Goal: Contribute content: Contribute content

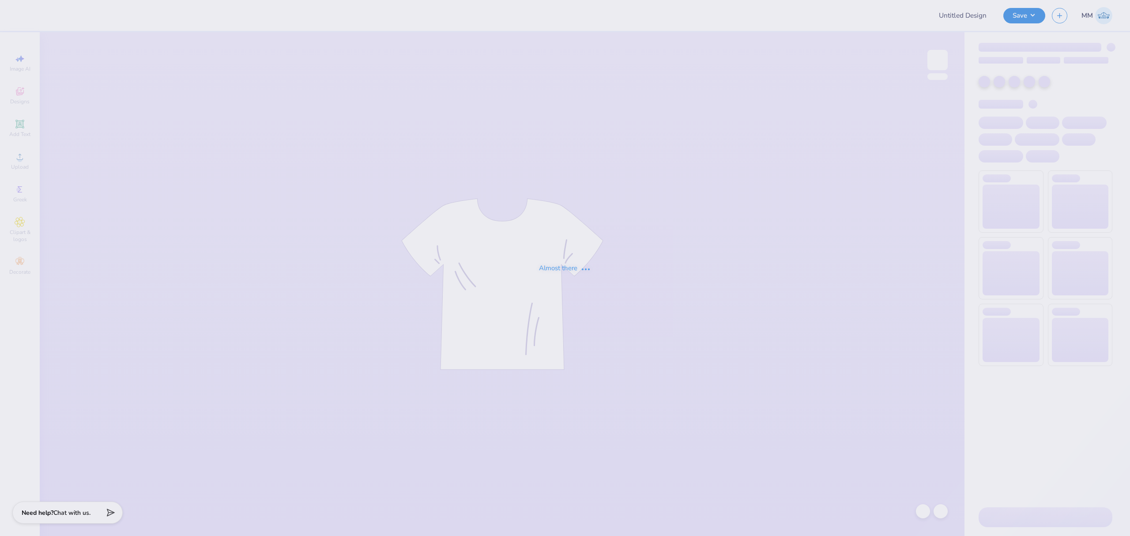
type input "Shirts for Miles for [PERSON_NAME]"
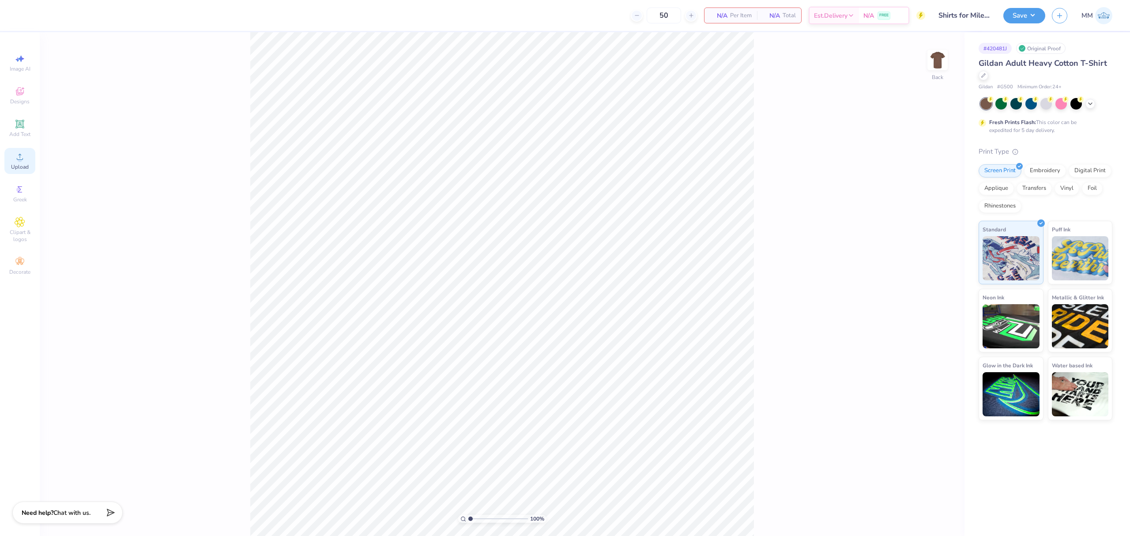
click at [23, 165] on span "Upload" at bounding box center [20, 166] width 18 height 7
click at [26, 11] on div at bounding box center [24, 14] width 12 height 12
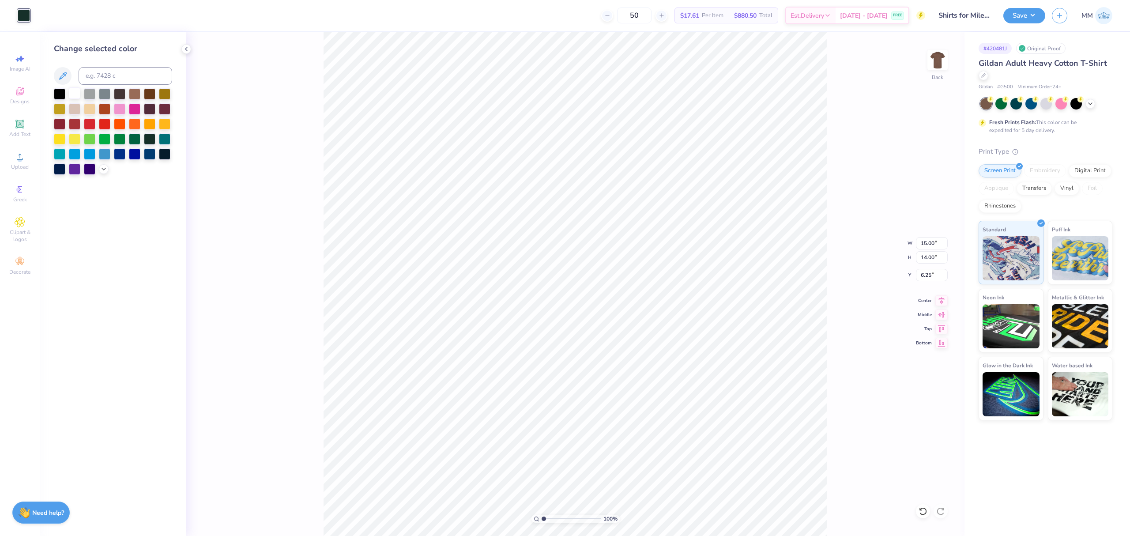
click at [76, 94] on div at bounding box center [74, 92] width 11 height 11
click at [926, 243] on input "15.00" at bounding box center [932, 243] width 32 height 12
type input "5.00"
type input "4.67"
type input "10.92"
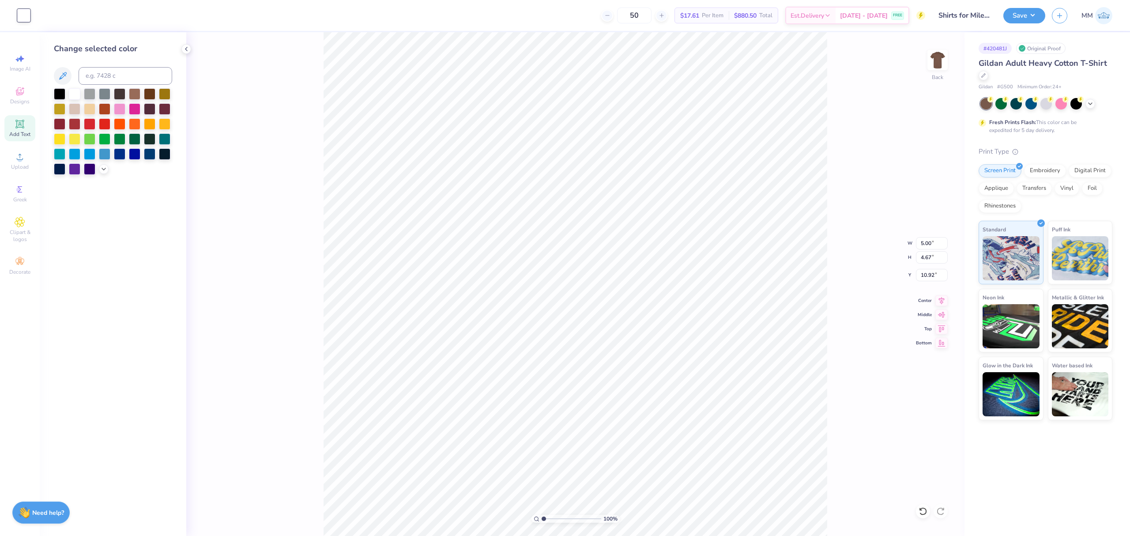
click at [19, 122] on icon at bounding box center [19, 123] width 7 height 7
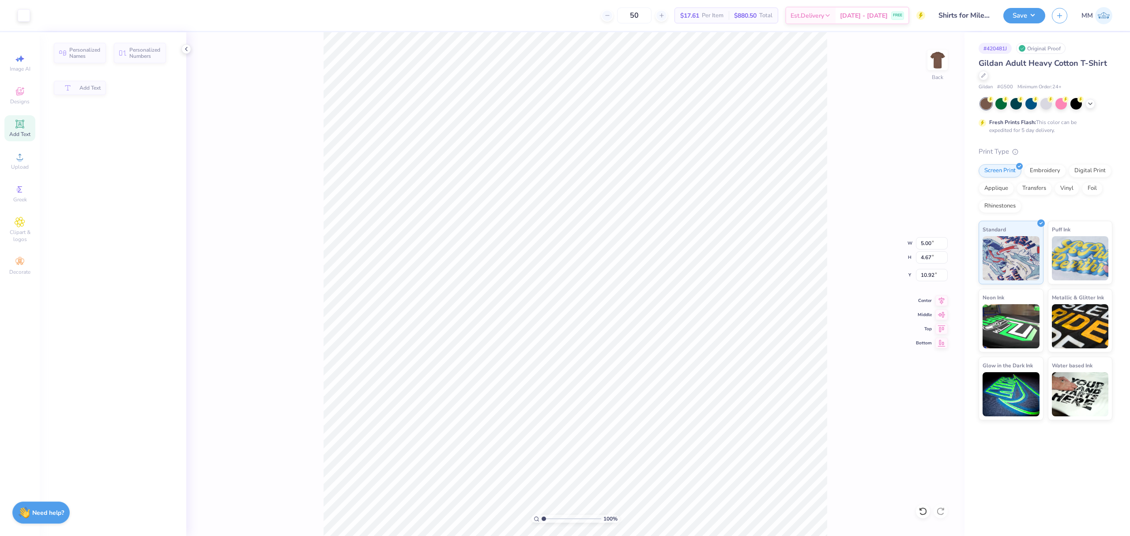
type input "6.00"
type input "1.74"
type input "12.38"
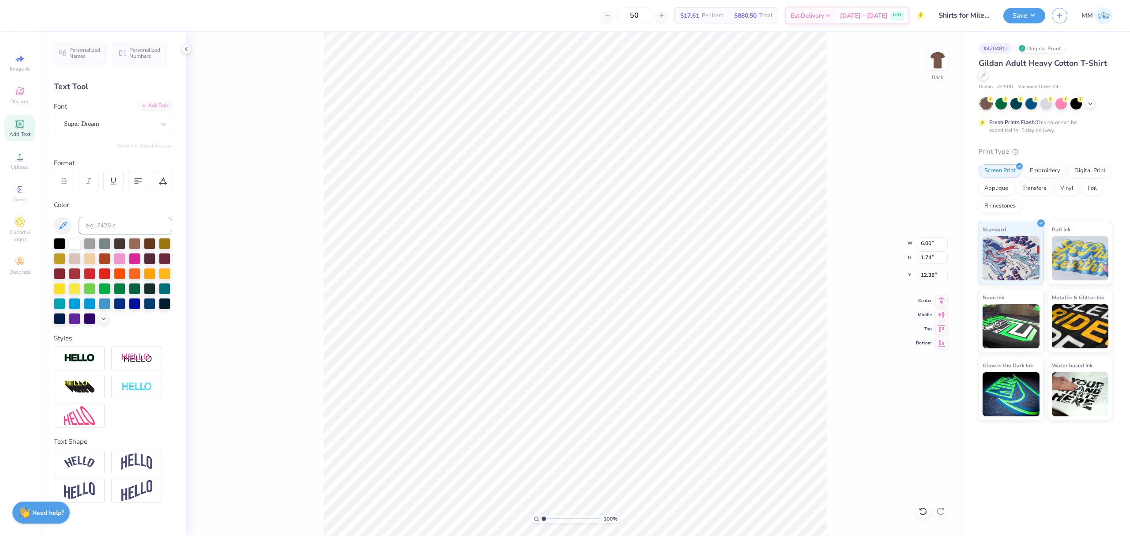
click at [163, 108] on div "Add Font" at bounding box center [154, 106] width 35 height 10
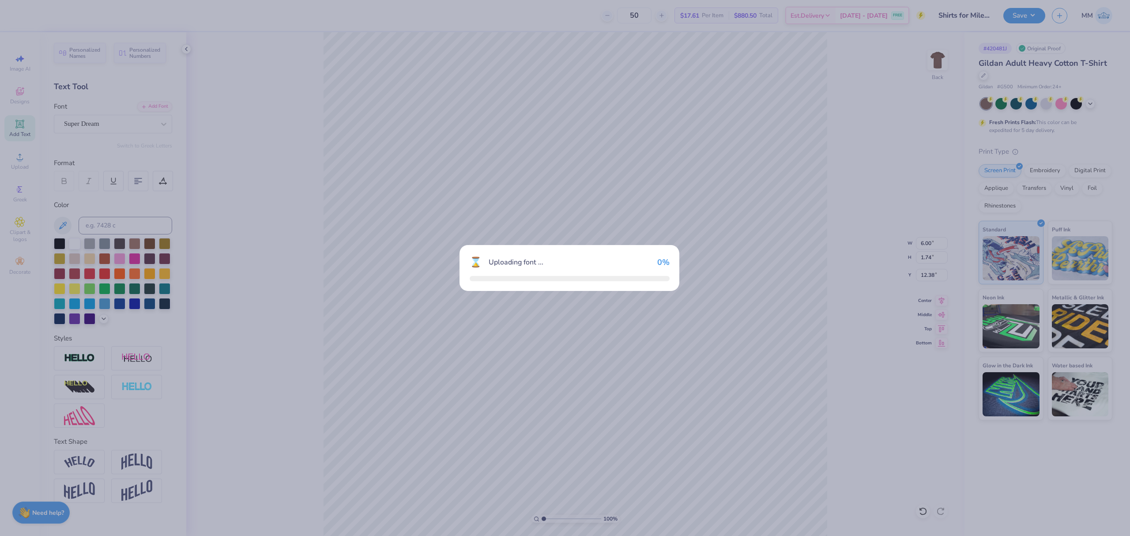
type input "6.04"
type input "1.46"
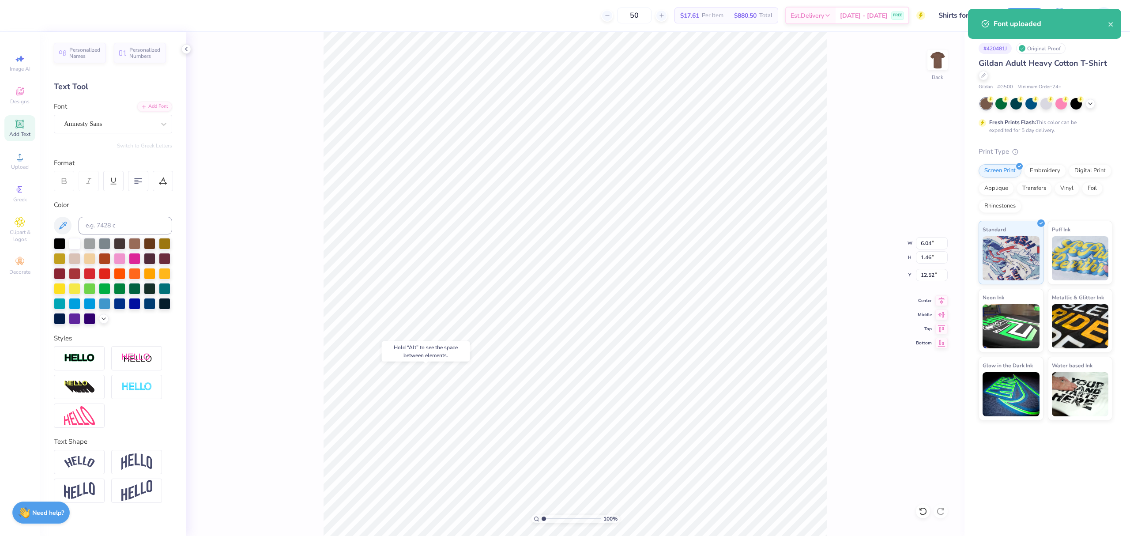
type input "18.04"
type textarea "philanthropy"
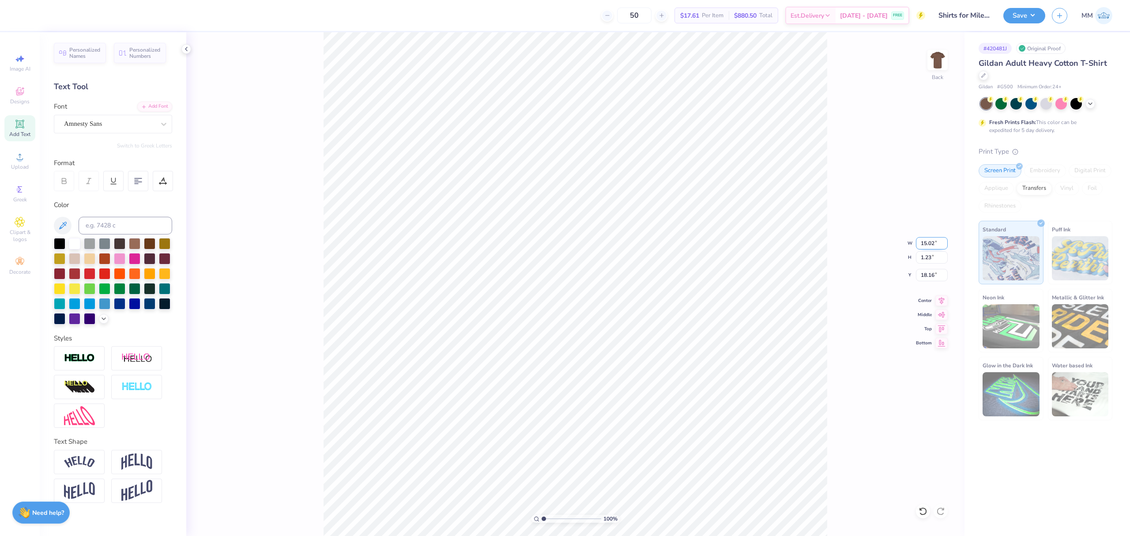
click at [918, 244] on input "15.02" at bounding box center [932, 243] width 32 height 12
type input "5.00"
type input "0.41"
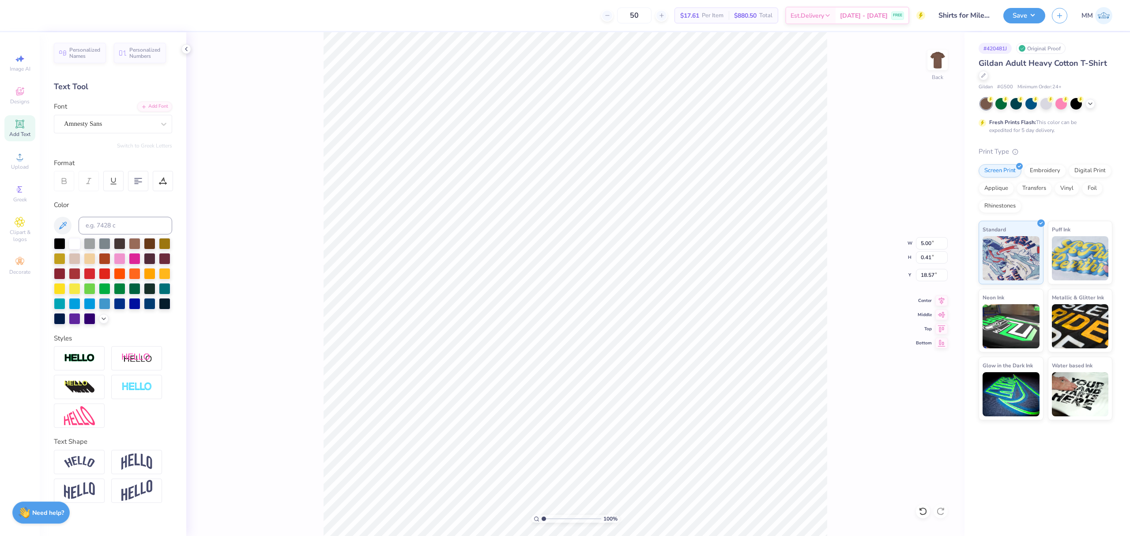
type input "13.88"
click at [944, 301] on icon at bounding box center [941, 299] width 12 height 11
type input "4.67"
type input "10.92"
click at [938, 302] on icon at bounding box center [941, 299] width 12 height 11
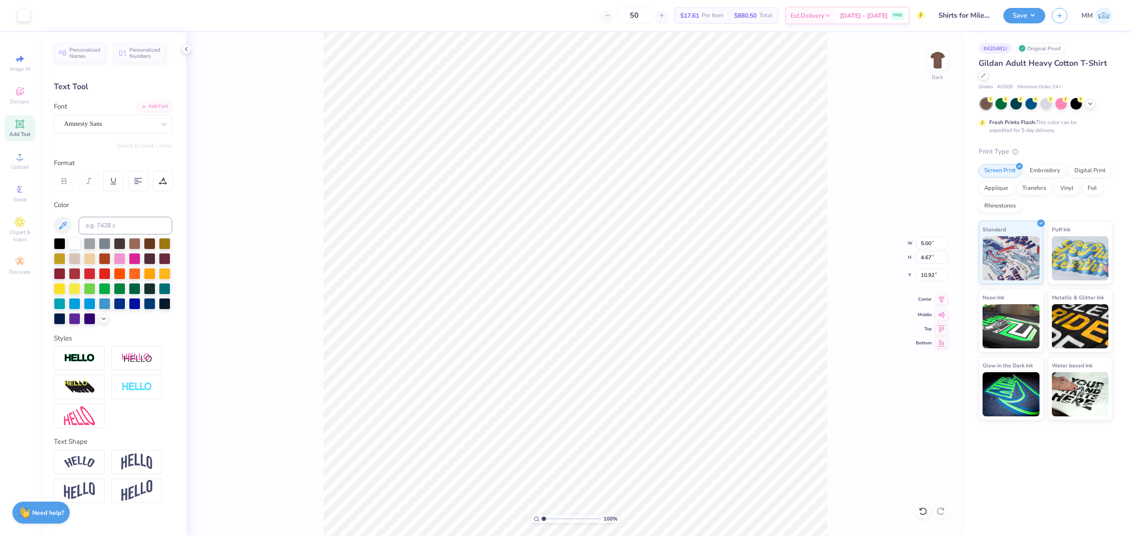
type input "0.41"
click at [623, 369] on li "Duplicate" at bounding box center [634, 367] width 69 height 17
type input "16.83"
type textarea "2 0 2 5"
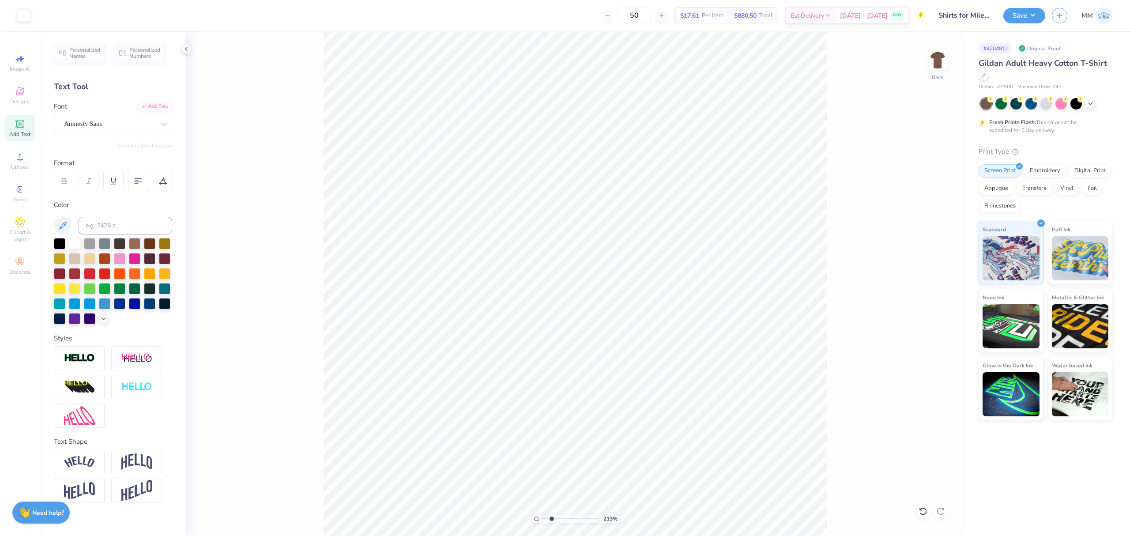
drag, startPoint x: 544, startPoint y: 522, endPoint x: 551, endPoint y: 522, distance: 7.1
type input "2.33"
click at [551, 522] on input "range" at bounding box center [571, 518] width 60 height 8
type input "14.41"
type input "5.00"
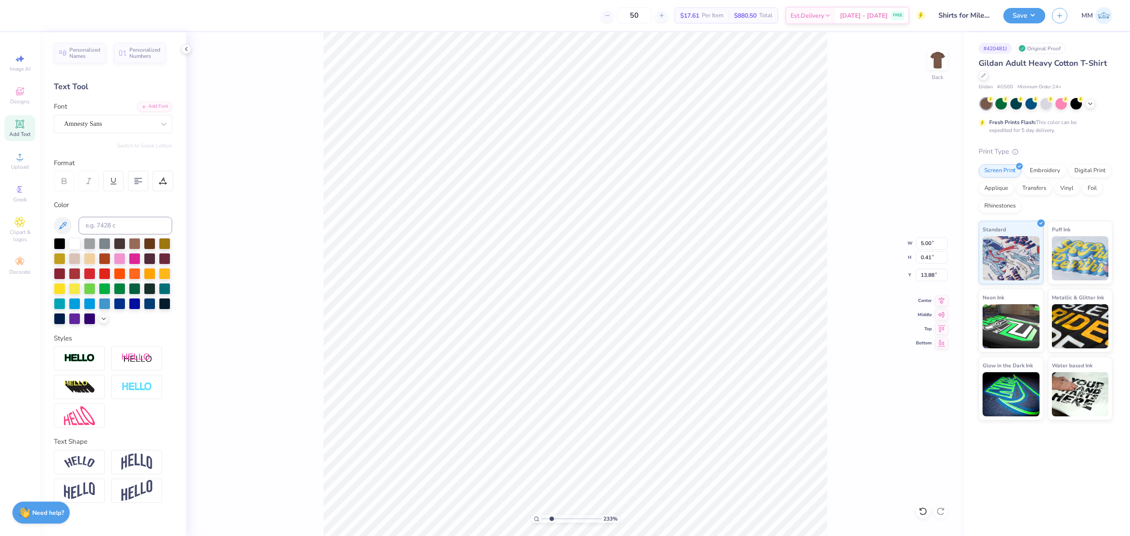
type input "13.79"
type input "3.09"
type input "14.29"
drag, startPoint x: 539, startPoint y: 515, endPoint x: 518, endPoint y: 510, distance: 22.3
type input "1"
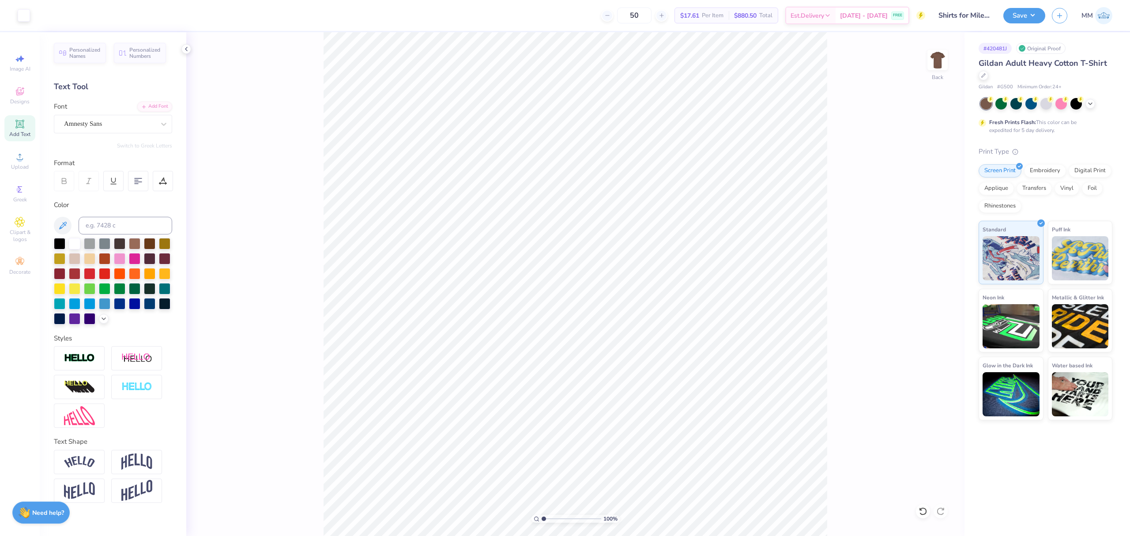
click at [541, 514] on input "range" at bounding box center [571, 518] width 60 height 8
click at [927, 249] on div "100 % Back W 5.00 5.00 " H 4.67 4.67 " Y 10.92 10.92 " Center Middle Top Bottom" at bounding box center [575, 283] width 778 height 503
click at [927, 239] on input "5.00" at bounding box center [932, 243] width 32 height 12
type input "3.50"
type input "3.27"
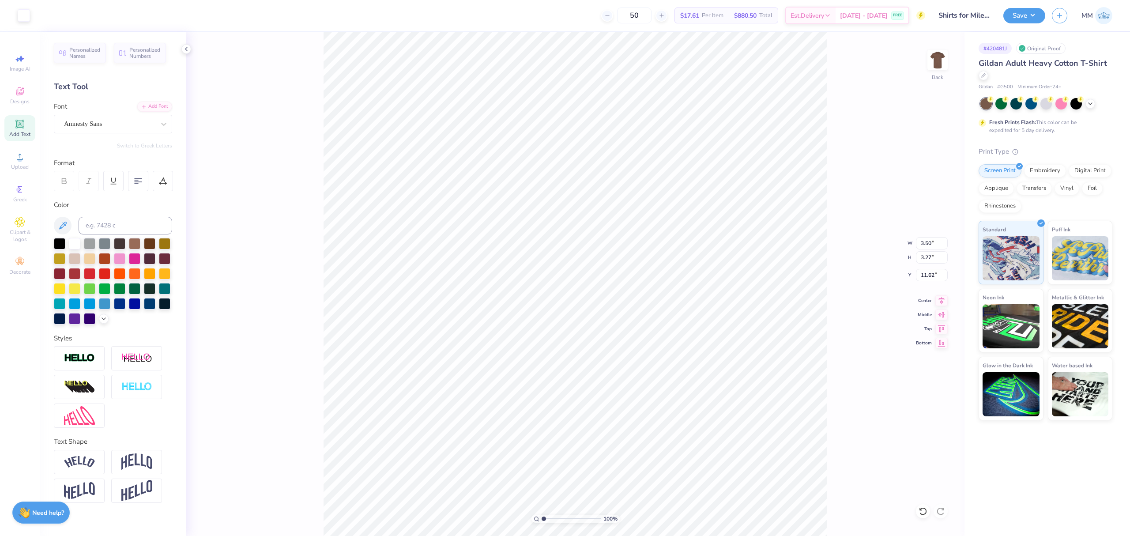
type input "3.00"
type input "3.50"
type input "0.64"
type input "5.01"
click at [683, 198] on li "Copy" at bounding box center [699, 199] width 69 height 17
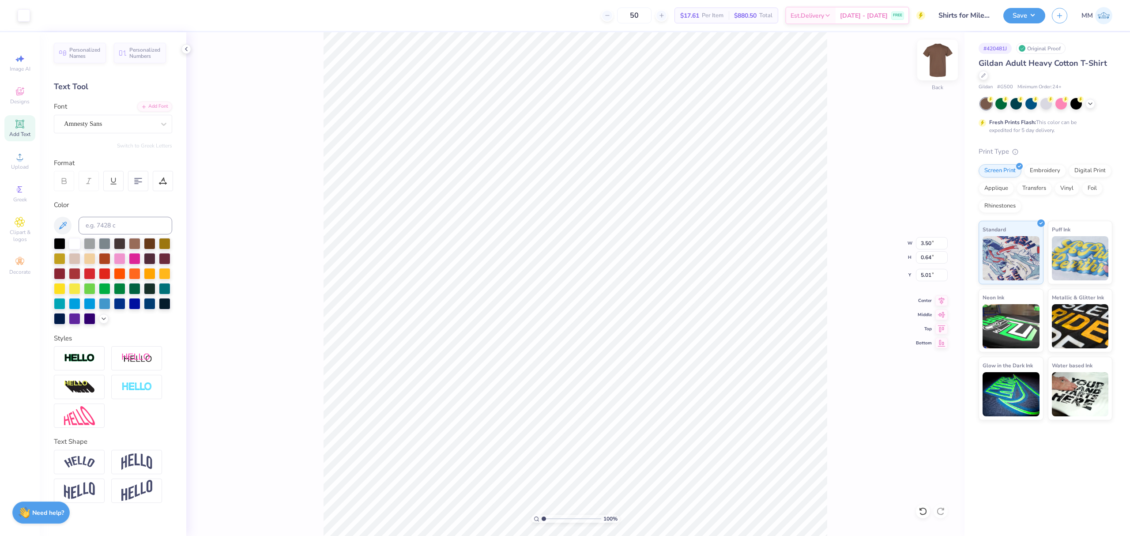
click at [938, 68] on img at bounding box center [937, 59] width 35 height 35
click at [22, 161] on icon at bounding box center [20, 156] width 11 height 11
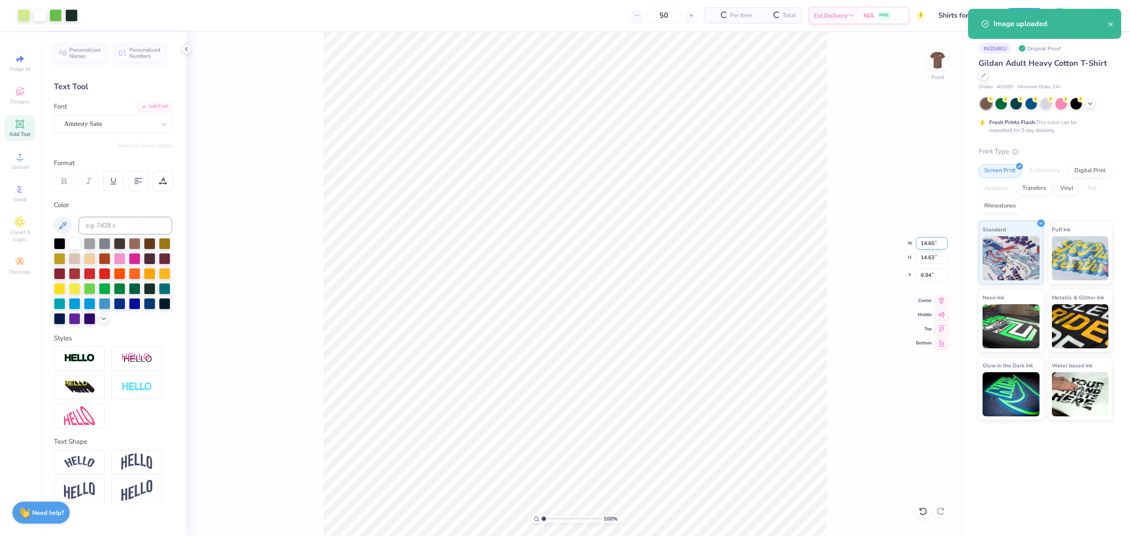
click at [927, 244] on input "14.65" at bounding box center [932, 243] width 32 height 12
type input "3.00"
type input "12.75"
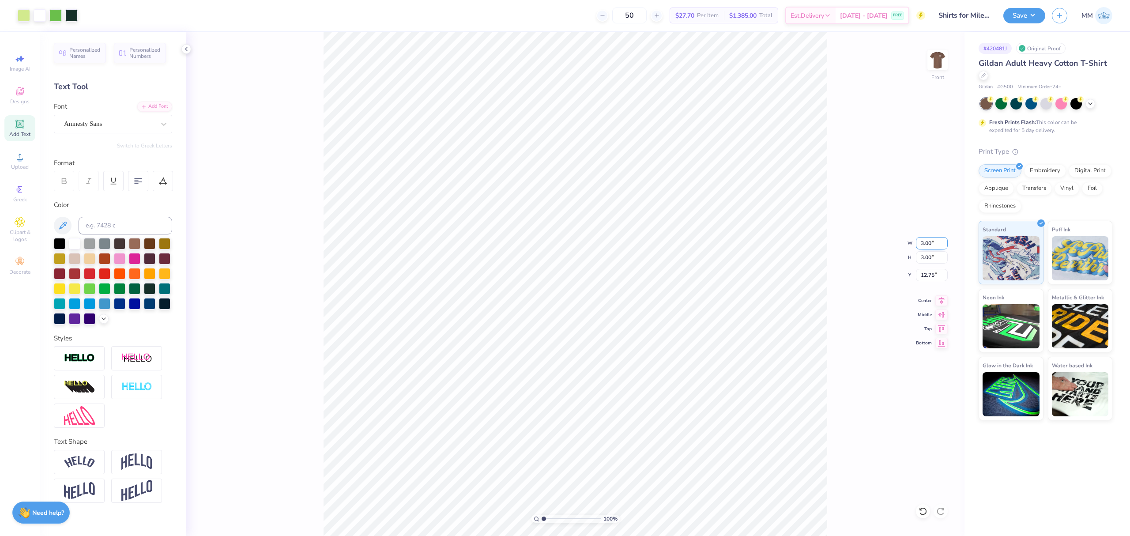
click at [929, 244] on input "3.00" at bounding box center [932, 243] width 32 height 12
type input "12.00"
type input "11.99"
click at [922, 273] on input "8.26" at bounding box center [932, 275] width 32 height 12
type input "3.00"
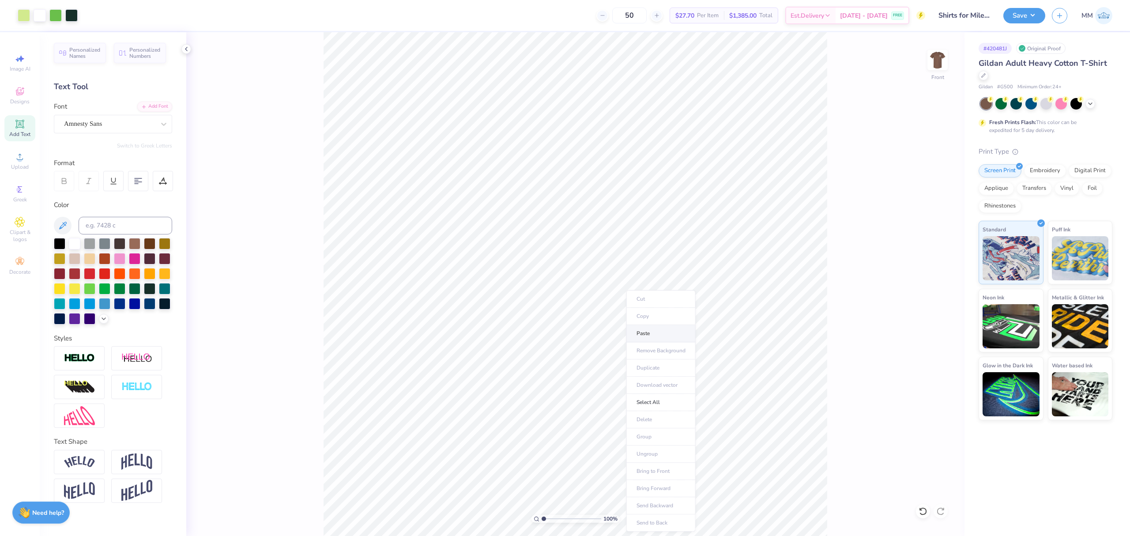
click at [653, 334] on li "Paste" at bounding box center [660, 333] width 69 height 17
type input "6.21"
type input "1.14"
type input "13.36"
type input "7.48"
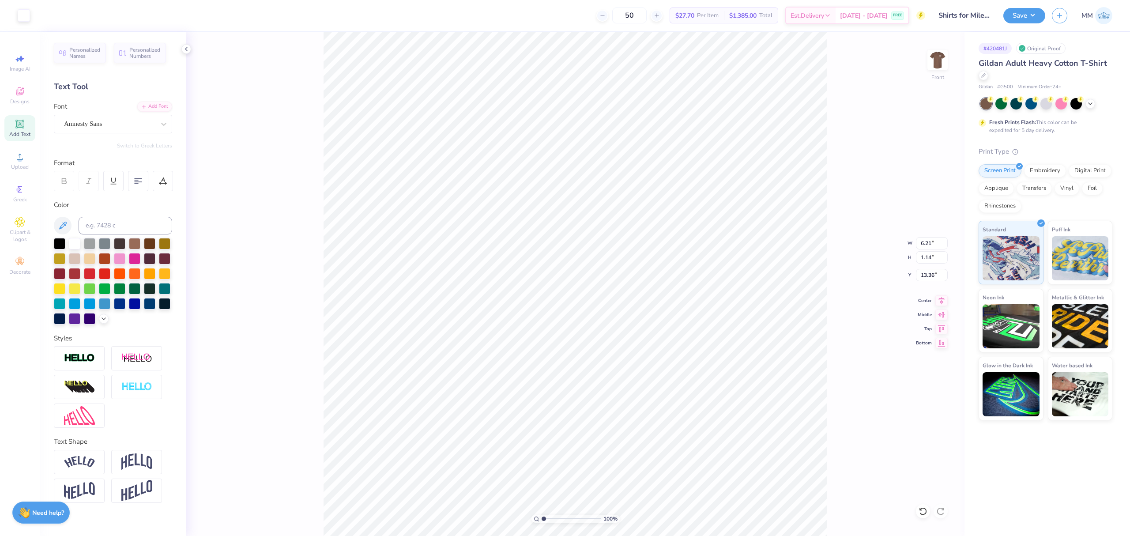
type input "1.37"
type input "3.22"
type input "14.25"
type input "7.48"
type input "1.50"
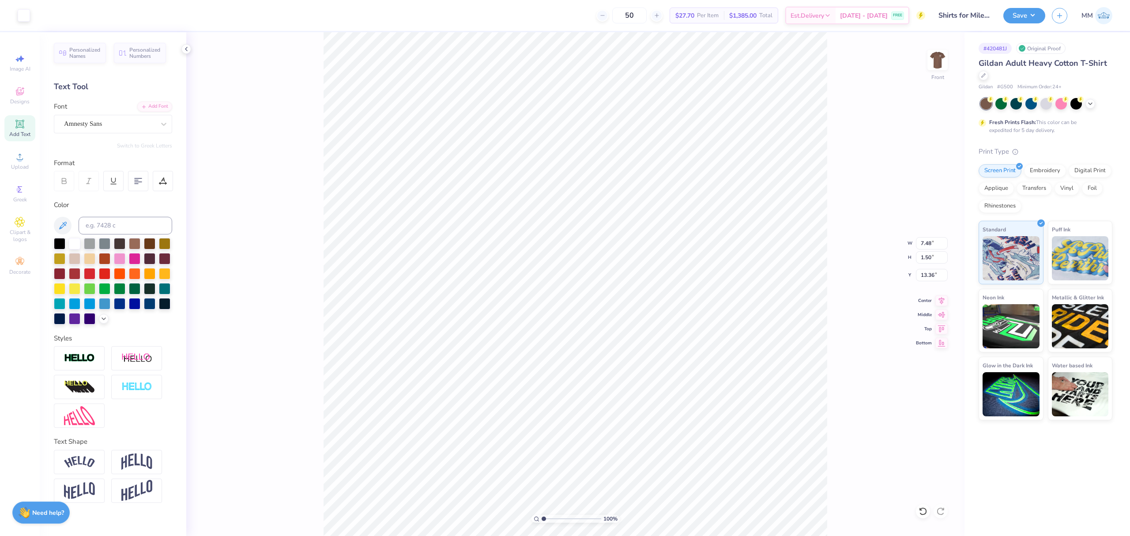
type input "13.71"
click at [547, 518] on input "range" at bounding box center [571, 518] width 60 height 8
click at [75, 246] on div at bounding box center [74, 242] width 11 height 11
click at [16, 15] on div "Art colors" at bounding box center [15, 15] width 30 height 31
click at [19, 18] on div at bounding box center [24, 14] width 12 height 12
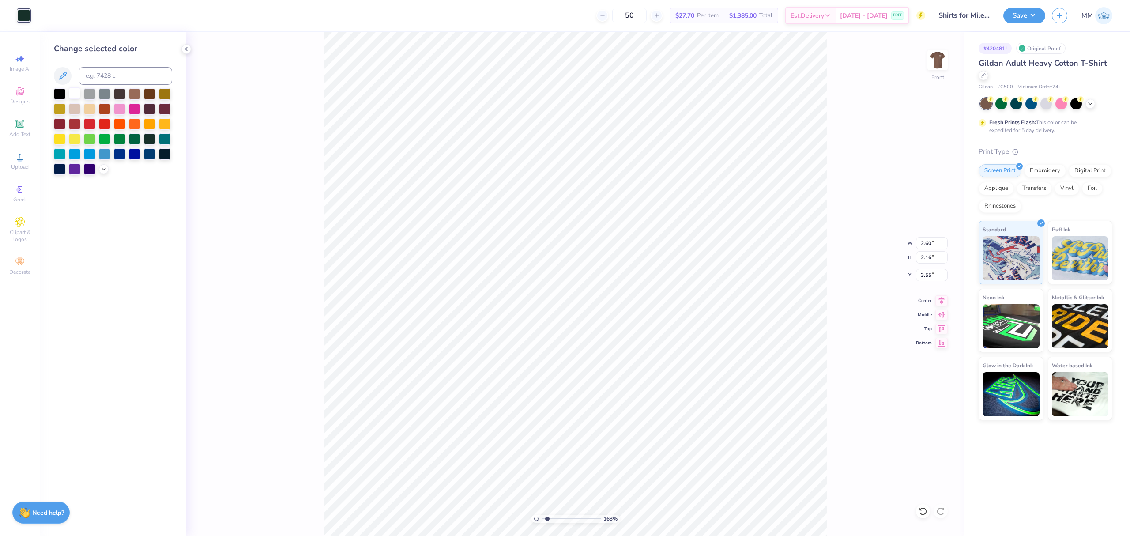
click at [73, 94] on div at bounding box center [74, 92] width 11 height 11
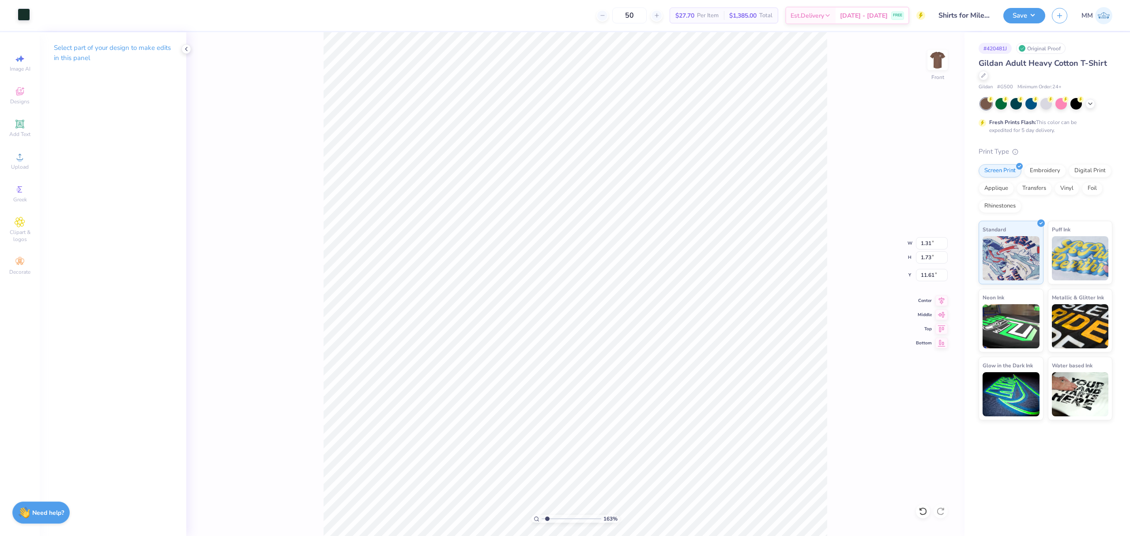
click at [21, 18] on div at bounding box center [24, 14] width 12 height 12
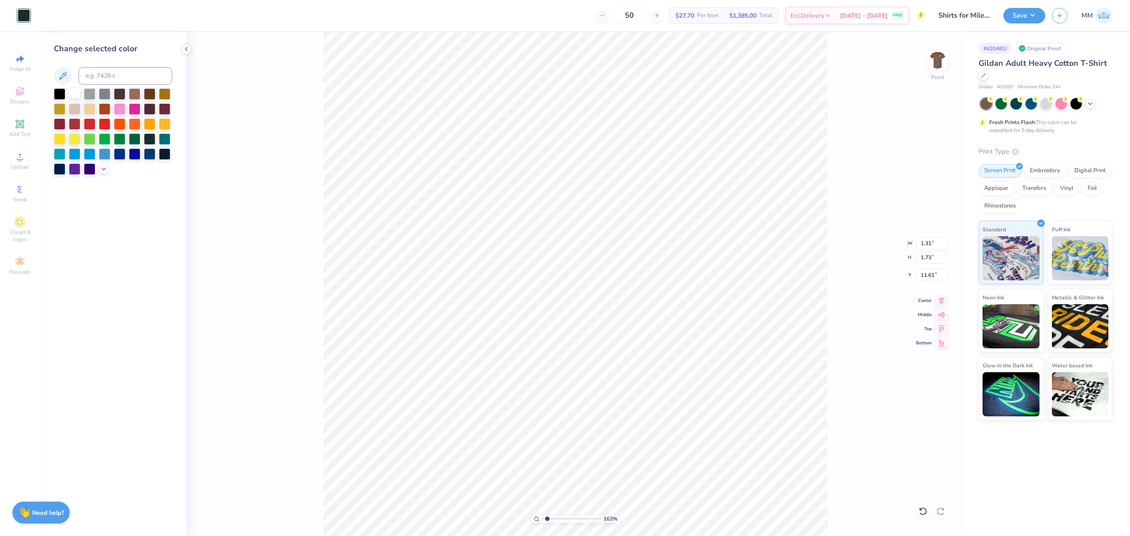
click at [73, 92] on div at bounding box center [74, 92] width 11 height 11
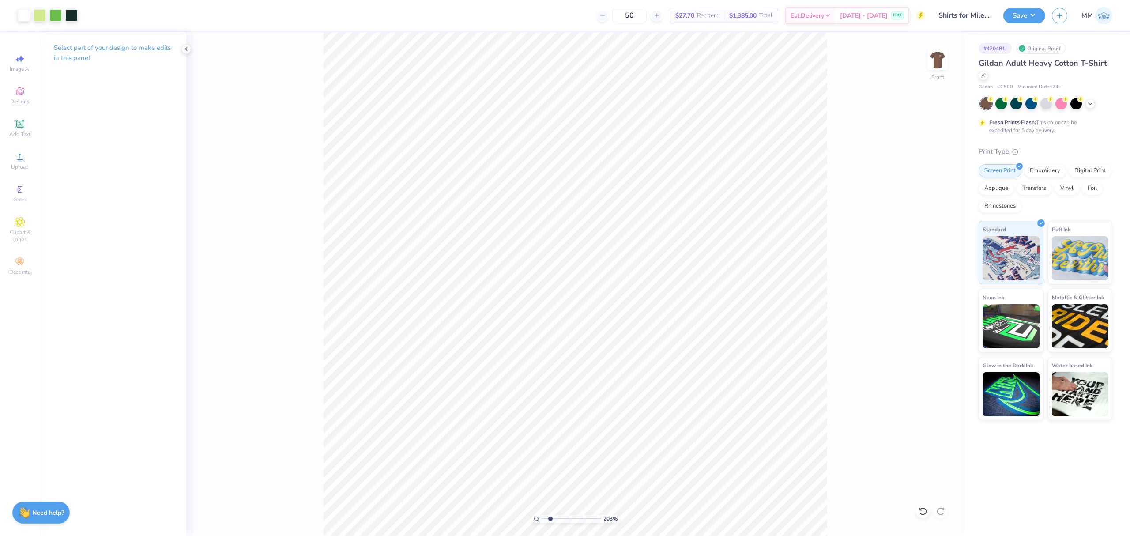
type input "1"
drag, startPoint x: 544, startPoint y: 520, endPoint x: 525, endPoint y: 509, distance: 21.6
click at [541, 514] on input "range" at bounding box center [571, 518] width 60 height 8
click at [625, 387] on li "Group" at bounding box center [629, 389] width 69 height 17
click at [643, 429] on li "Send to Back" at bounding box center [642, 432] width 69 height 17
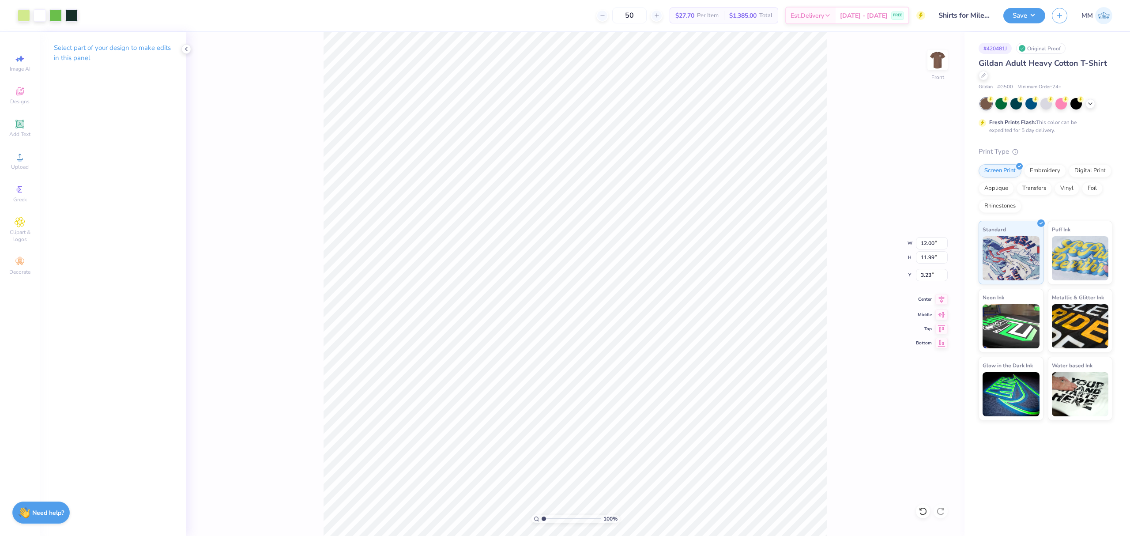
click at [939, 299] on icon at bounding box center [941, 300] width 6 height 8
click at [1022, 20] on button "Save" at bounding box center [1024, 14] width 42 height 15
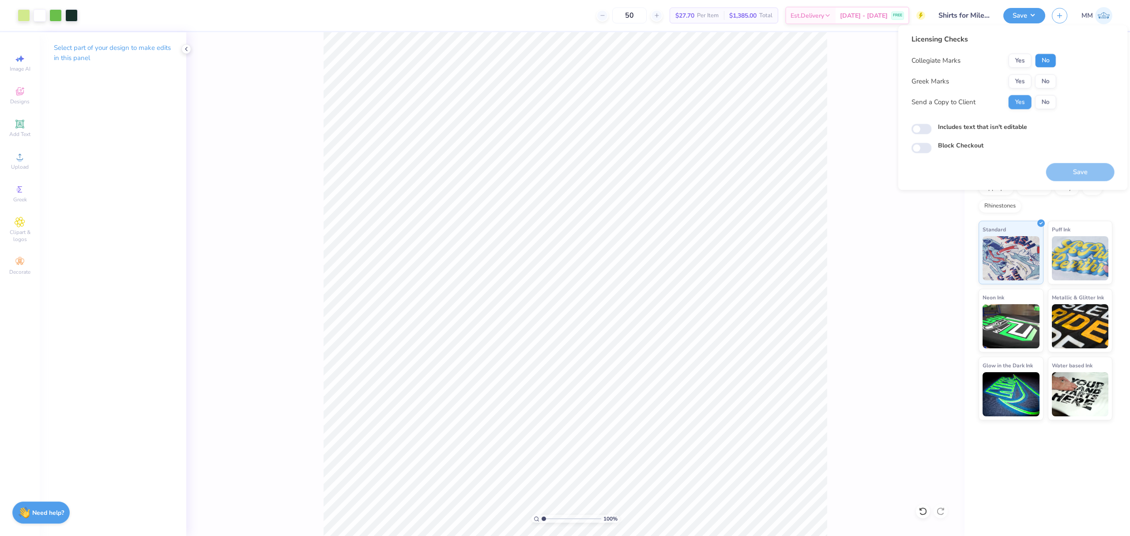
click at [1038, 57] on button "No" at bounding box center [1045, 60] width 21 height 14
click at [1021, 80] on button "Yes" at bounding box center [1019, 81] width 23 height 14
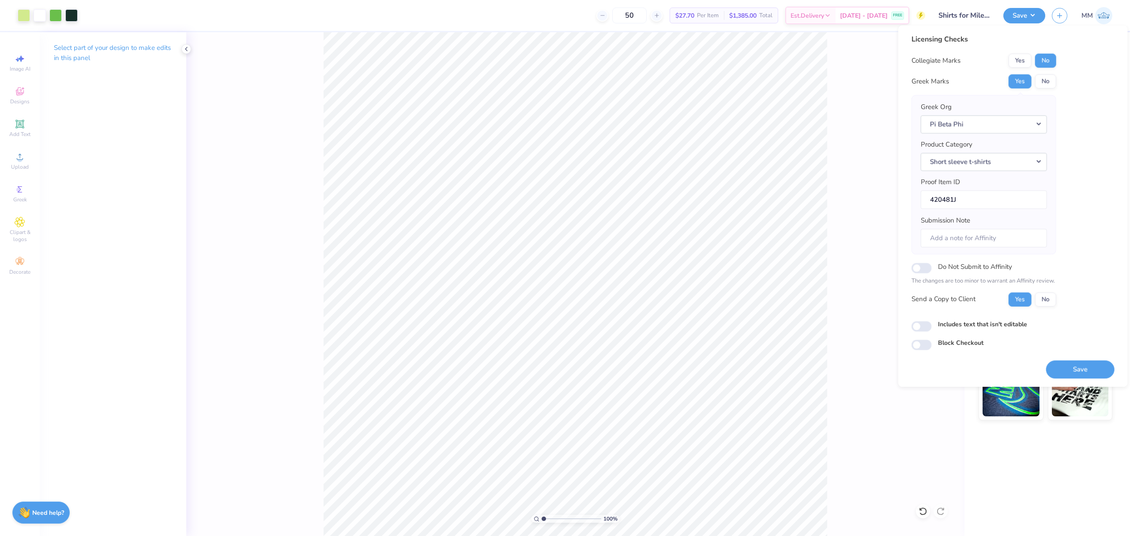
click at [961, 327] on label "Includes text that isn't editable" at bounding box center [982, 323] width 89 height 9
click at [931, 327] on input "Includes text that isn't editable" at bounding box center [921, 326] width 20 height 11
checkbox input "true"
click at [1066, 376] on button "Save" at bounding box center [1080, 369] width 68 height 18
